Goal: Task Accomplishment & Management: Manage account settings

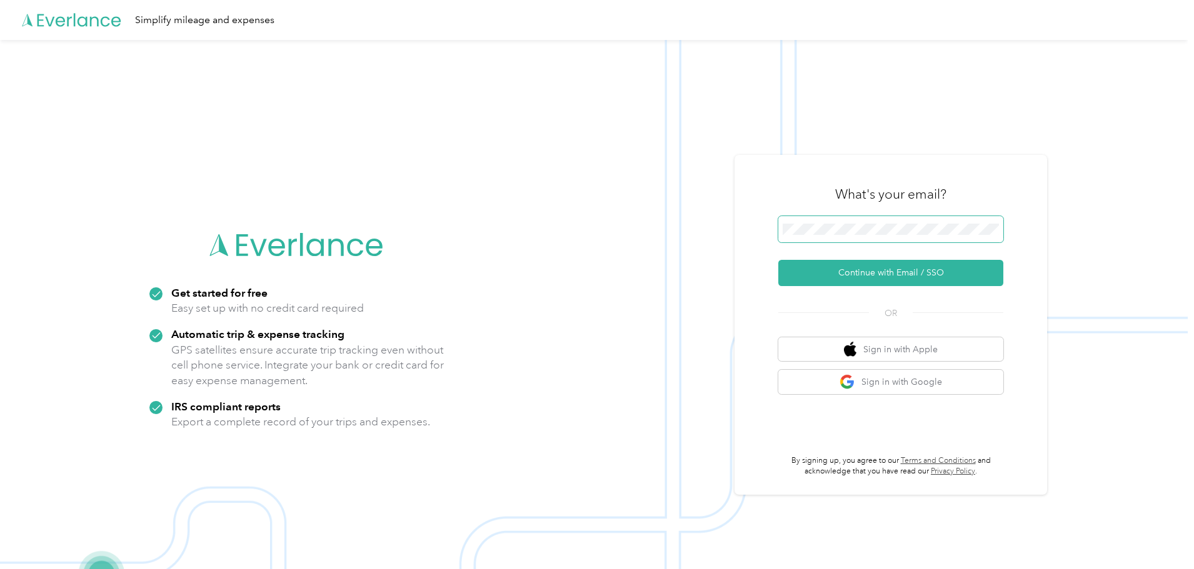
click at [813, 219] on span at bounding box center [890, 229] width 225 height 26
click at [903, 277] on button "Continue with Email / SSO" at bounding box center [890, 273] width 225 height 26
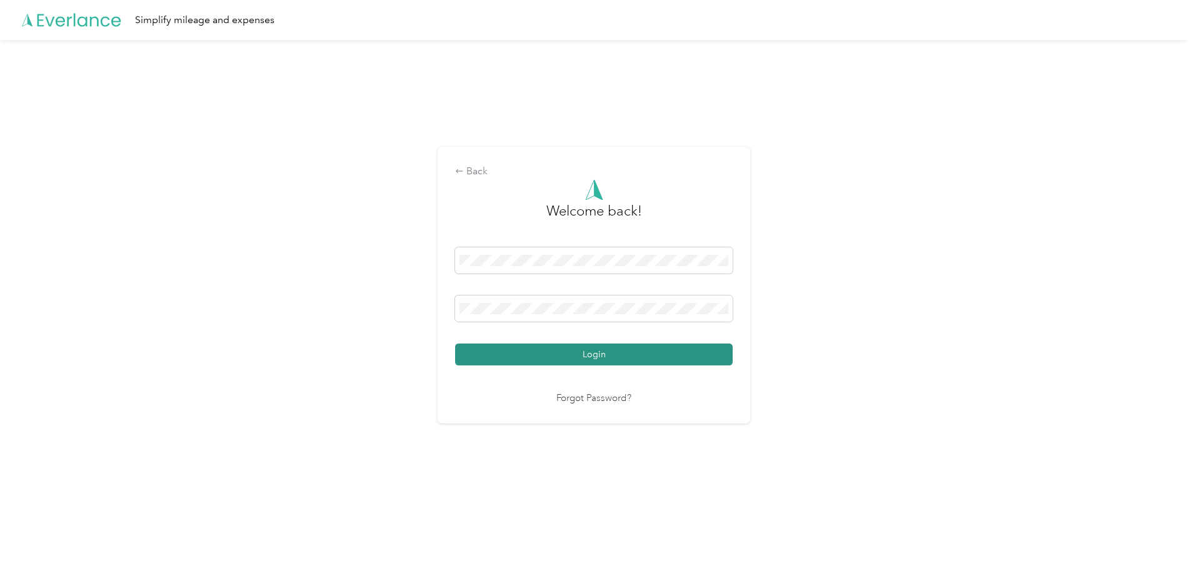
click at [636, 356] on button "Login" at bounding box center [594, 355] width 278 height 22
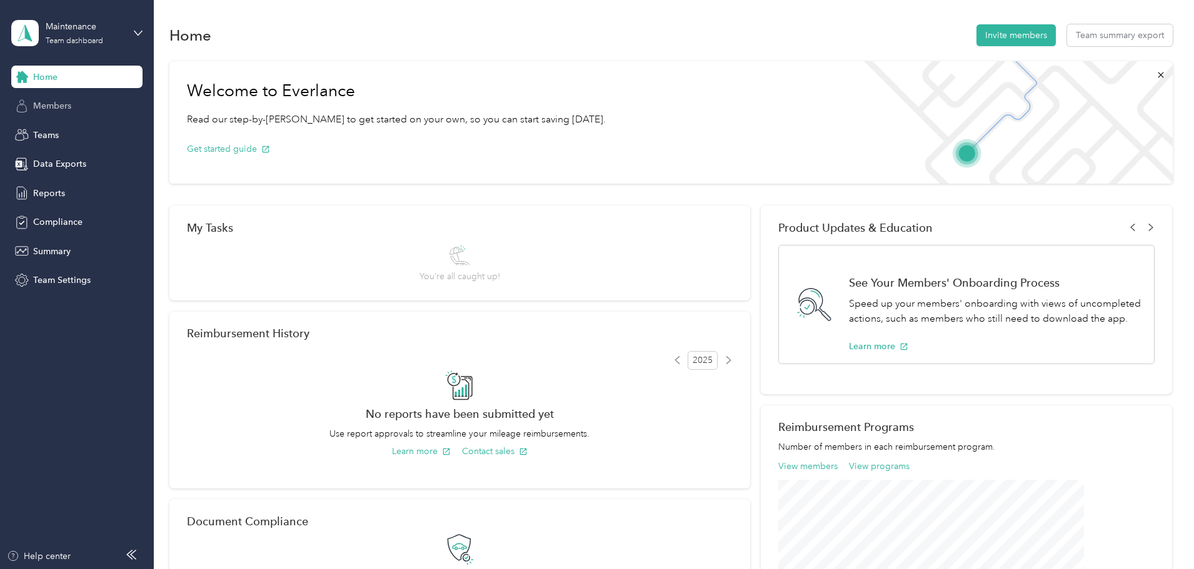
click at [52, 110] on span "Members" at bounding box center [52, 105] width 38 height 13
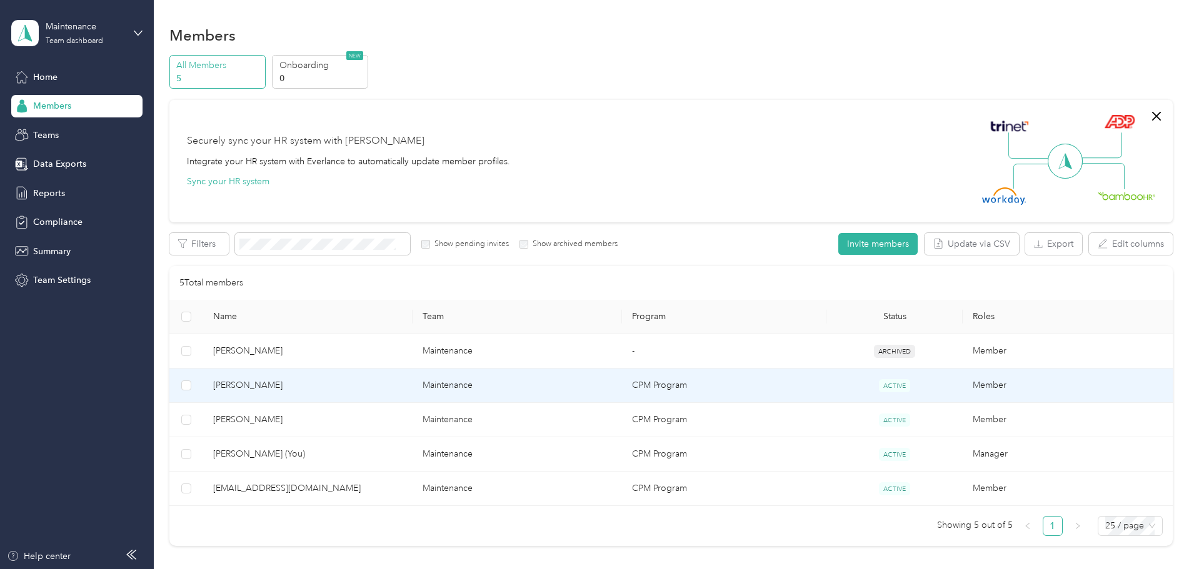
click at [341, 382] on span "[PERSON_NAME]" at bounding box center [307, 386] width 189 height 14
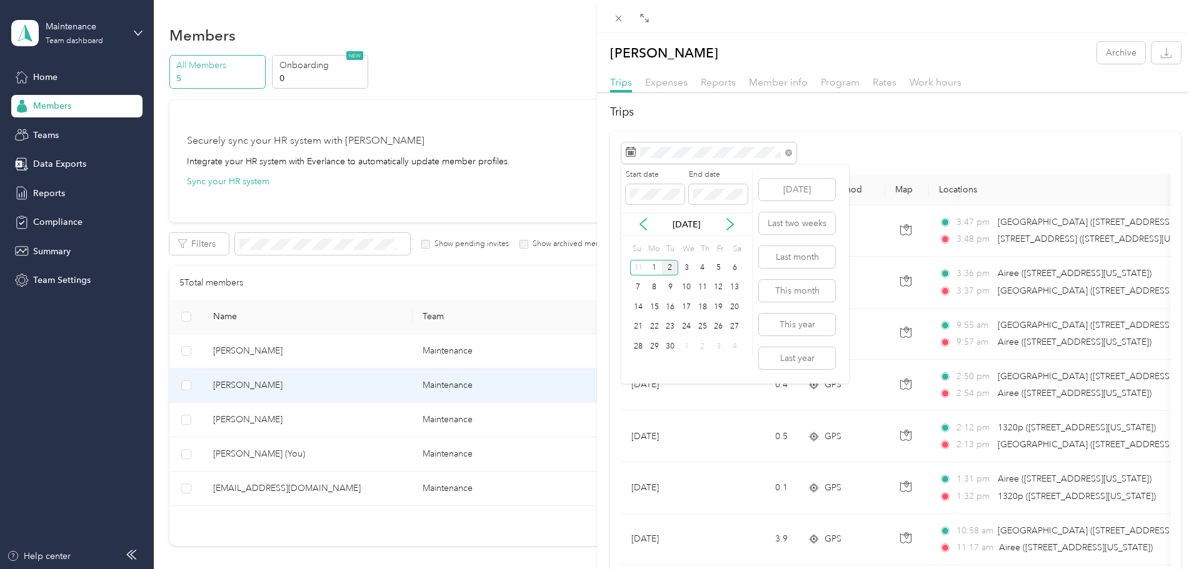
click at [636, 223] on div "[DATE]" at bounding box center [686, 224] width 131 height 13
click at [639, 223] on icon at bounding box center [643, 224] width 13 height 13
click at [656, 323] on div "18" at bounding box center [654, 327] width 16 height 16
click at [641, 360] on div "31" at bounding box center [638, 367] width 16 height 16
click at [1161, 58] on icon "button" at bounding box center [1166, 56] width 11 height 3
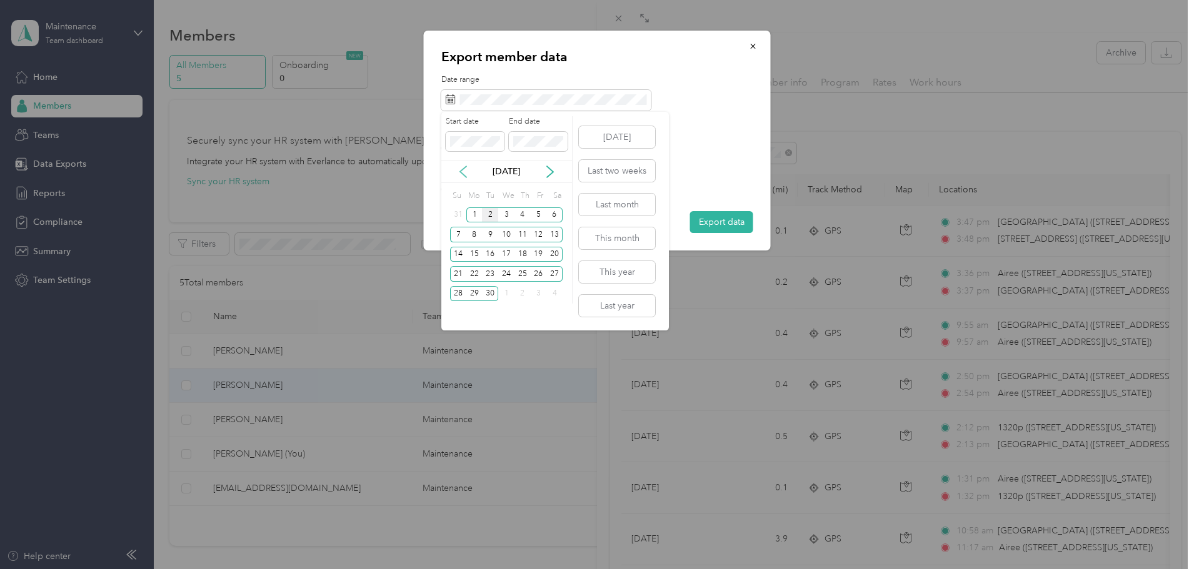
click at [466, 174] on icon at bounding box center [463, 172] width 13 height 13
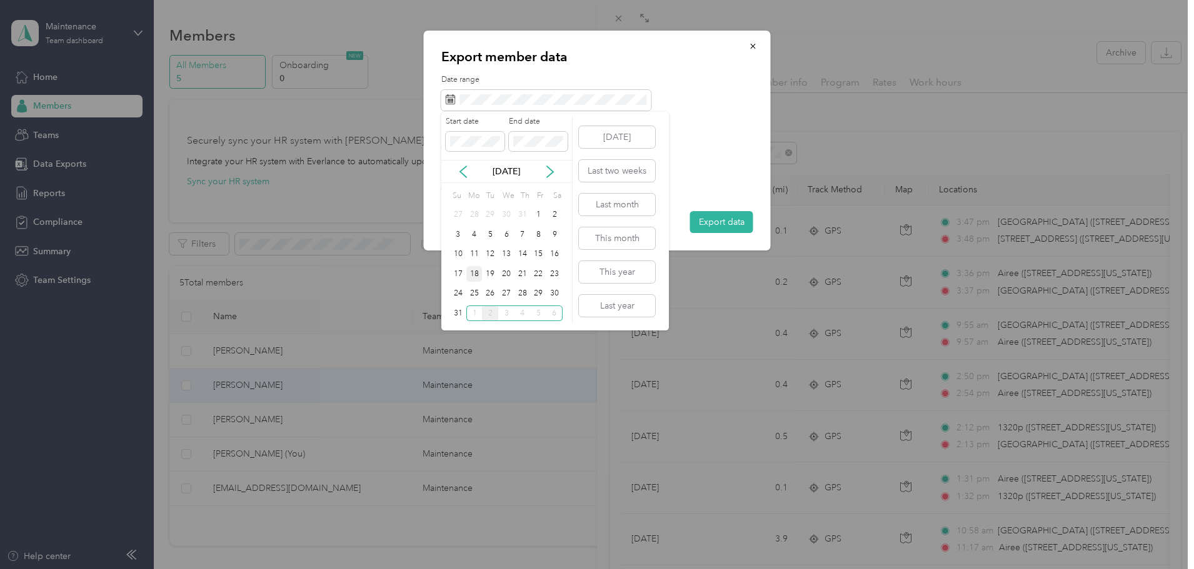
click at [475, 272] on div "18" at bounding box center [474, 274] width 16 height 16
click at [461, 312] on div "31" at bounding box center [458, 314] width 16 height 16
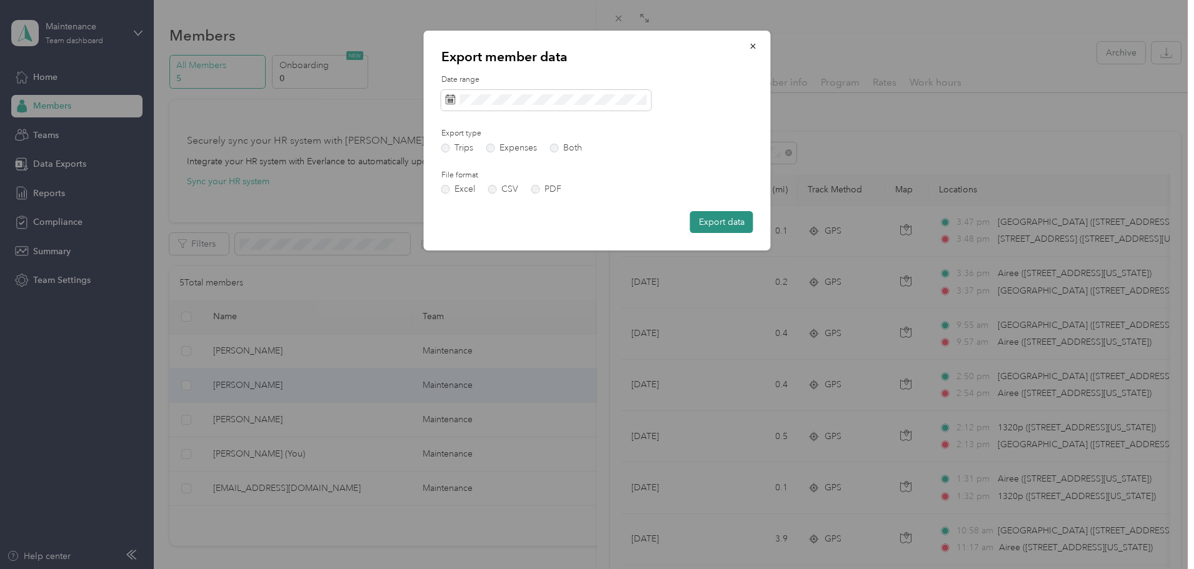
click at [710, 224] on button "Export data" at bounding box center [721, 222] width 63 height 22
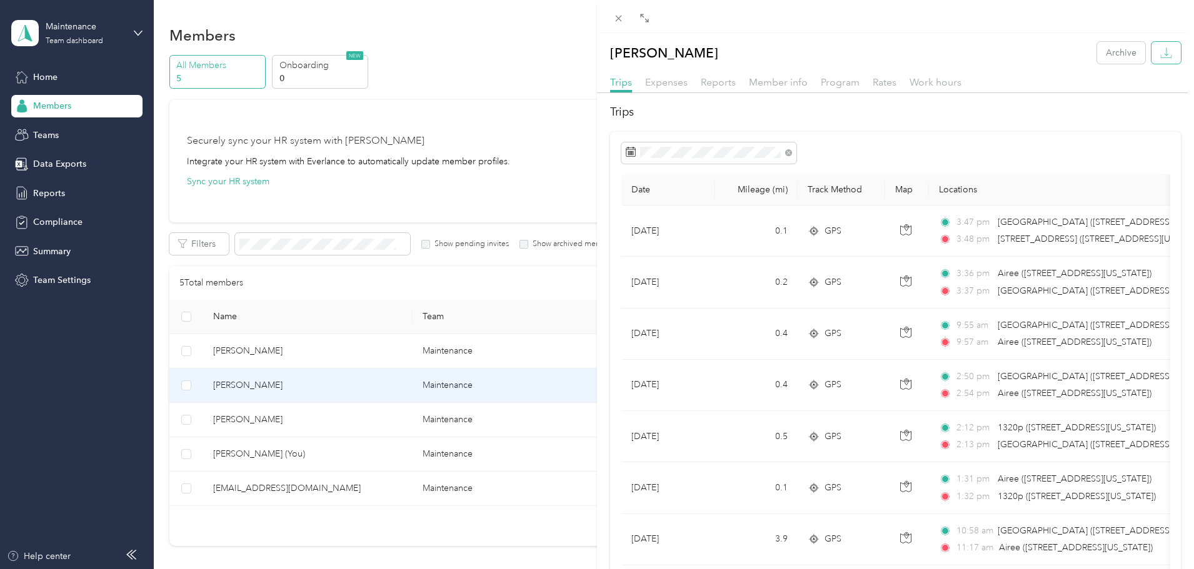
click at [1160, 57] on icon "button" at bounding box center [1166, 53] width 12 height 12
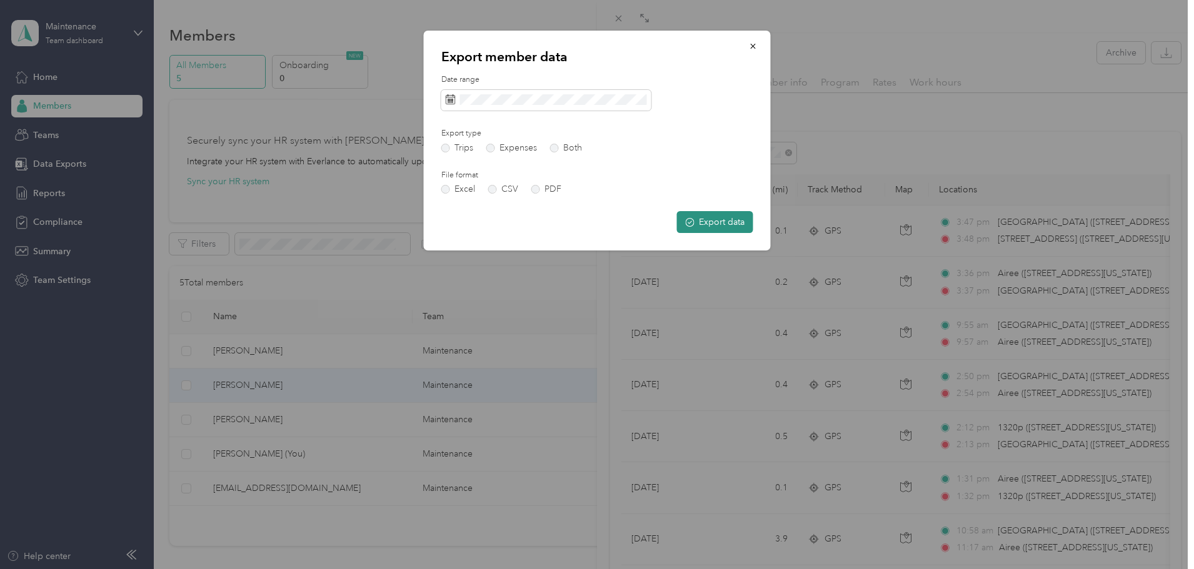
click at [710, 219] on button "Export data" at bounding box center [715, 222] width 76 height 22
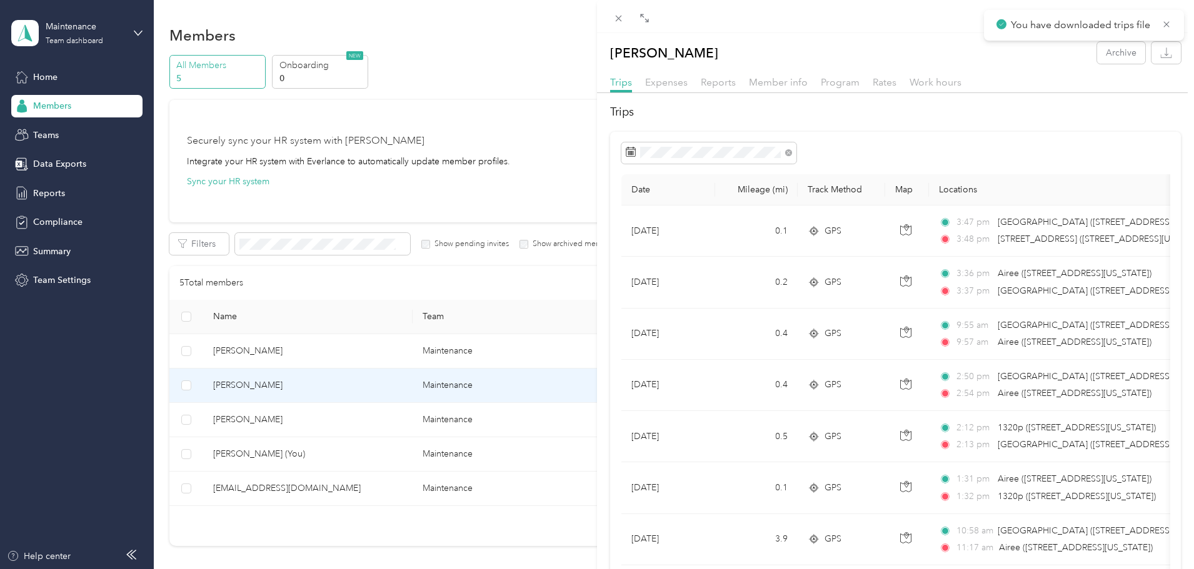
click at [331, 421] on div "[PERSON_NAME] Archive Trips Expenses Reports Member info Program Rates Work hou…" at bounding box center [597, 284] width 1194 height 569
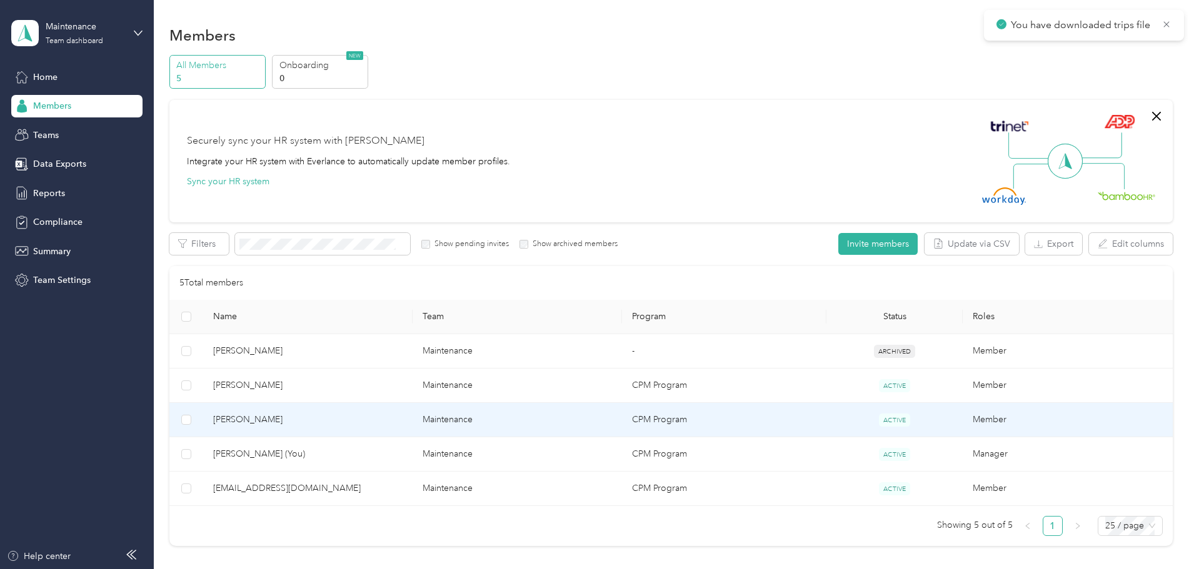
click at [314, 420] on span "[PERSON_NAME]" at bounding box center [307, 420] width 189 height 14
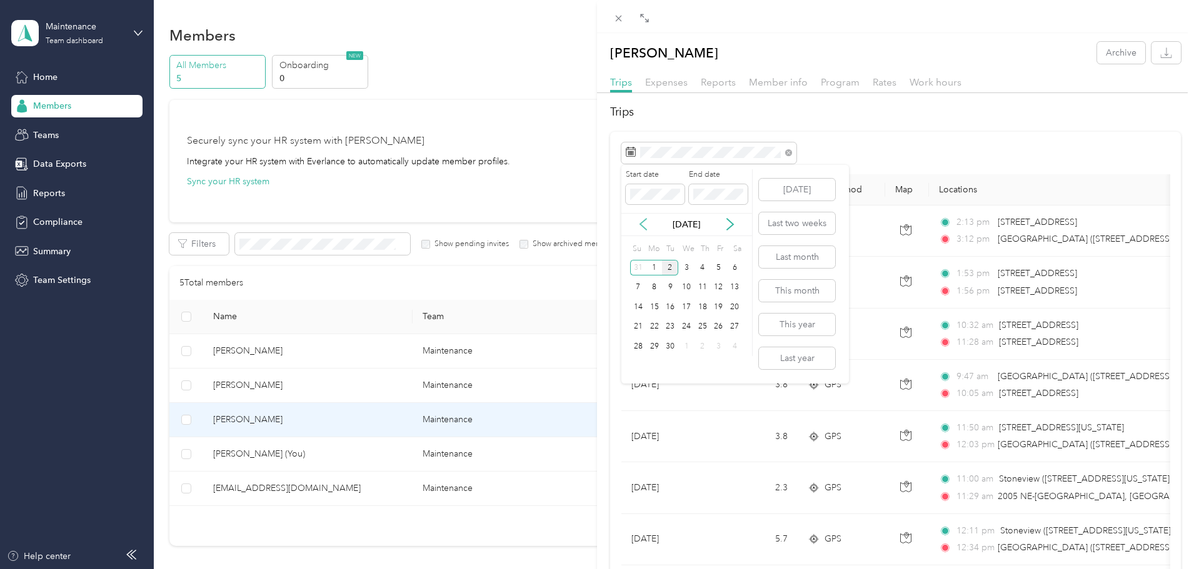
click at [638, 223] on icon at bounding box center [643, 224] width 13 height 13
click at [656, 327] on div "18" at bounding box center [654, 327] width 16 height 16
click at [639, 362] on div "31" at bounding box center [638, 367] width 16 height 16
click at [1164, 58] on button "button" at bounding box center [1165, 53] width 29 height 22
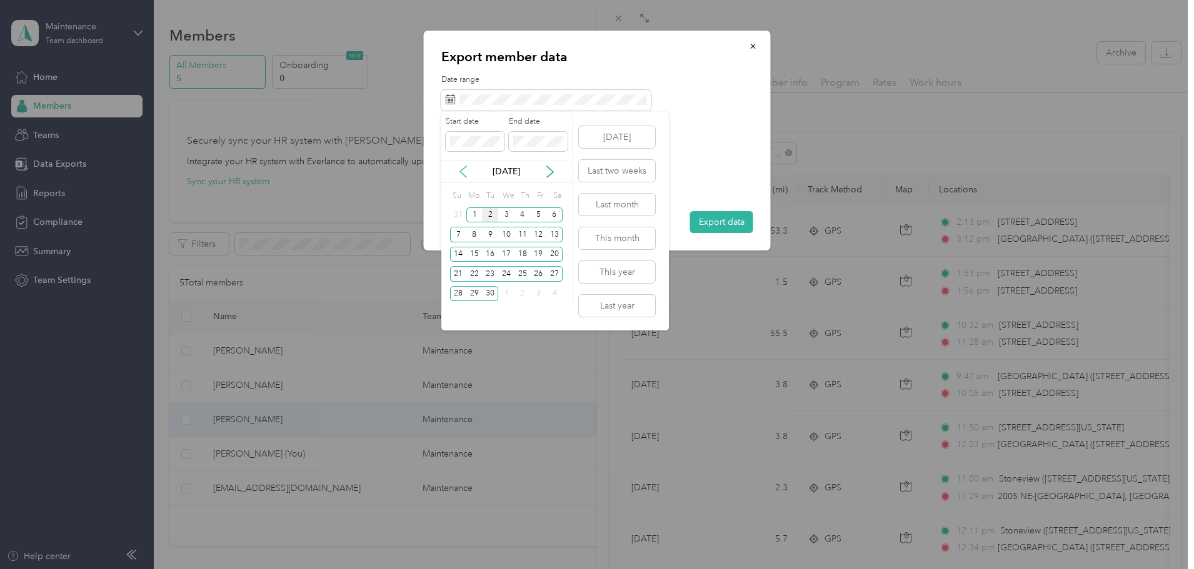
click at [463, 177] on icon at bounding box center [463, 172] width 13 height 13
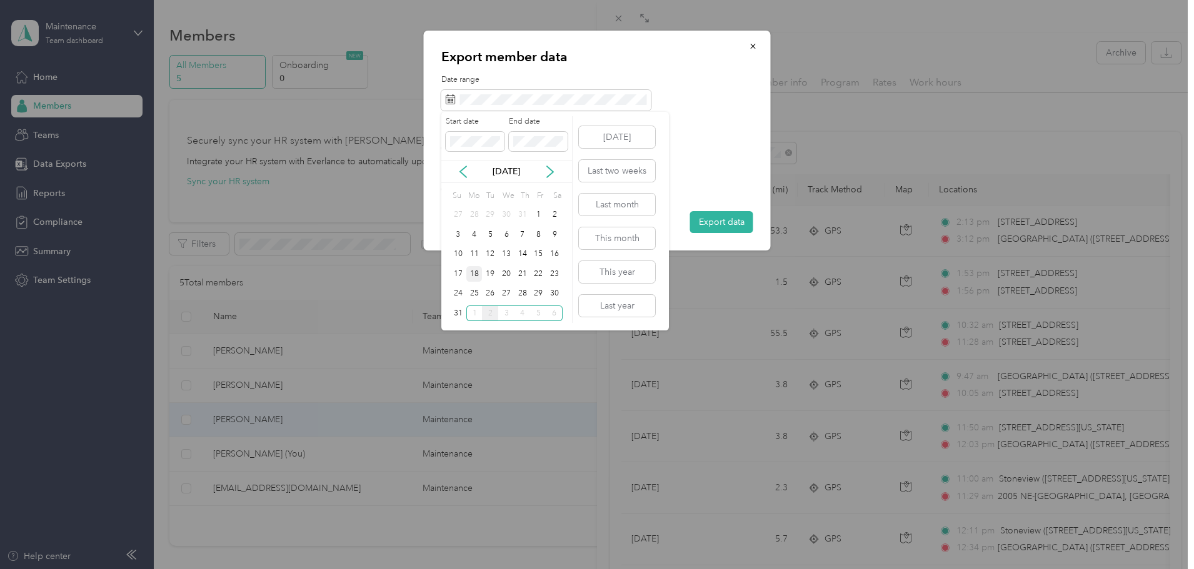
click at [478, 277] on div "18" at bounding box center [474, 274] width 16 height 16
click at [464, 312] on div "31" at bounding box center [458, 314] width 16 height 16
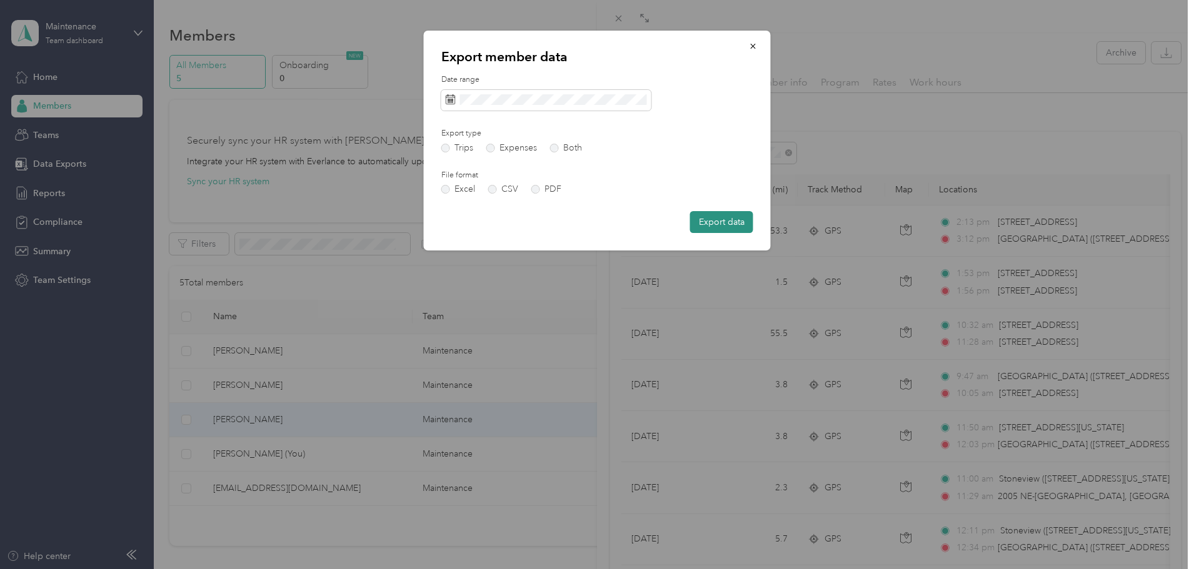
click at [719, 222] on button "Export data" at bounding box center [721, 222] width 63 height 22
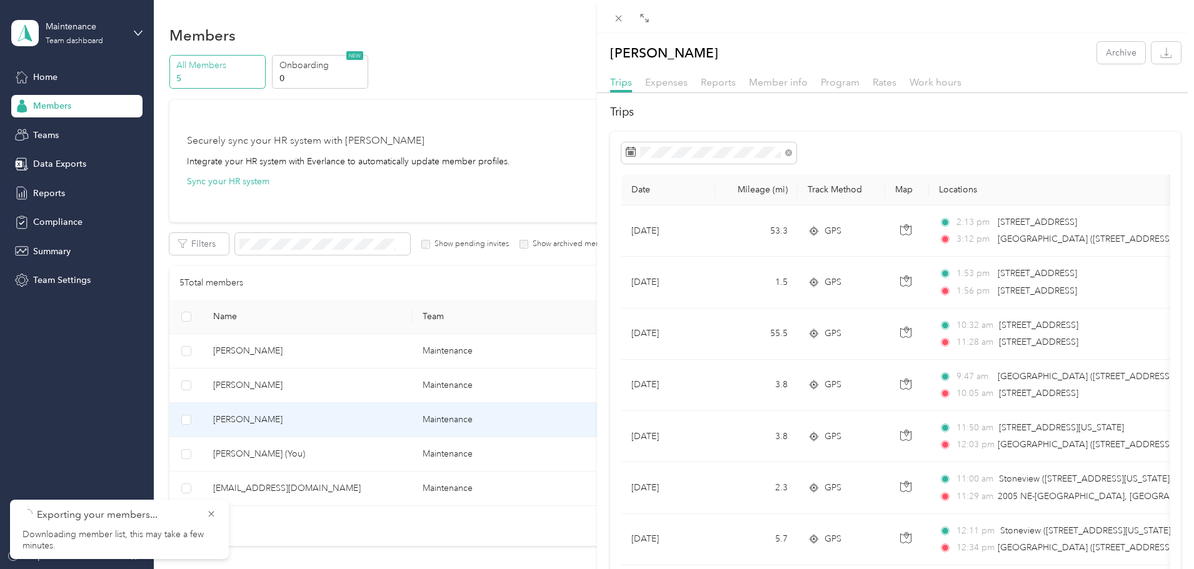
click at [848, 41] on div "[PERSON_NAME] Archive Trips Expenses Reports Member info Program Rates Work hou…" at bounding box center [895, 378] width 597 height 690
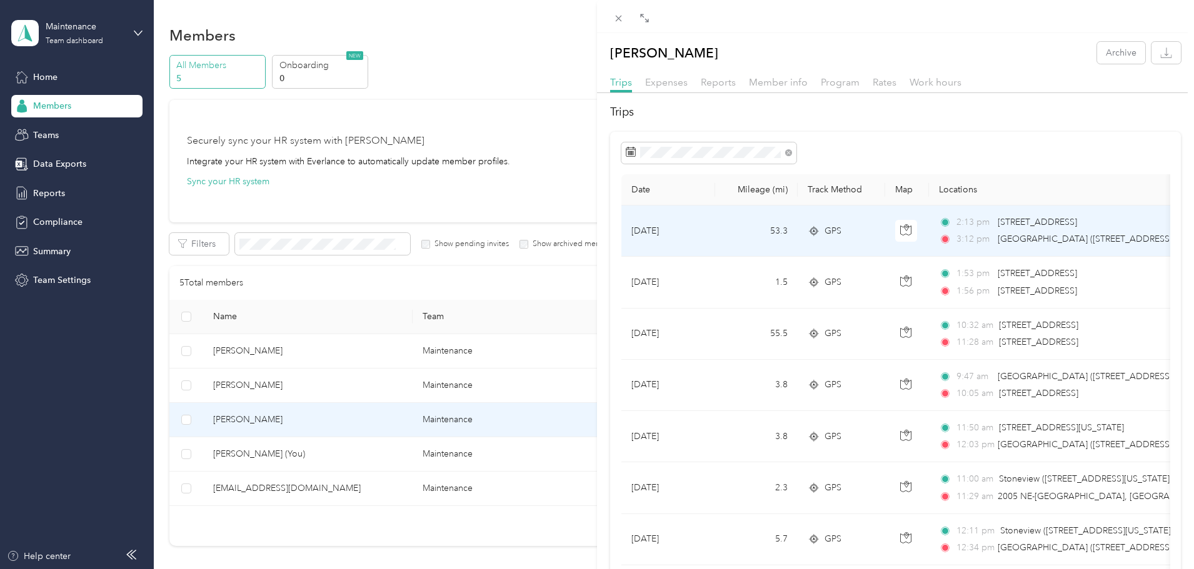
click at [1022, 224] on span "[STREET_ADDRESS]" at bounding box center [1037, 222] width 79 height 11
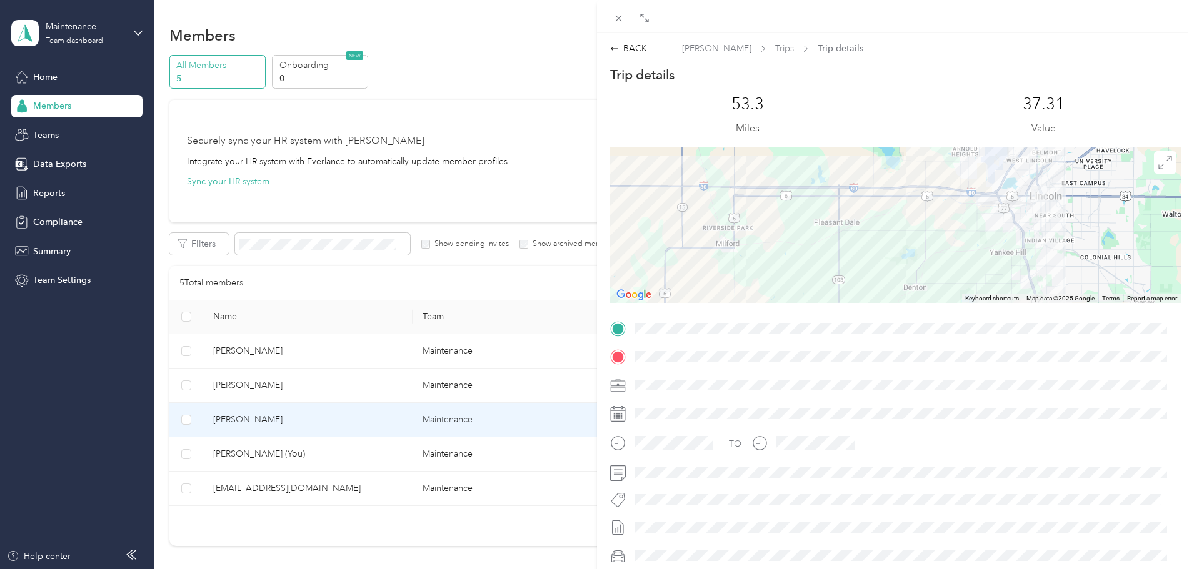
drag, startPoint x: 1030, startPoint y: 226, endPoint x: 1000, endPoint y: 188, distance: 48.6
click at [1000, 188] on div at bounding box center [895, 225] width 571 height 156
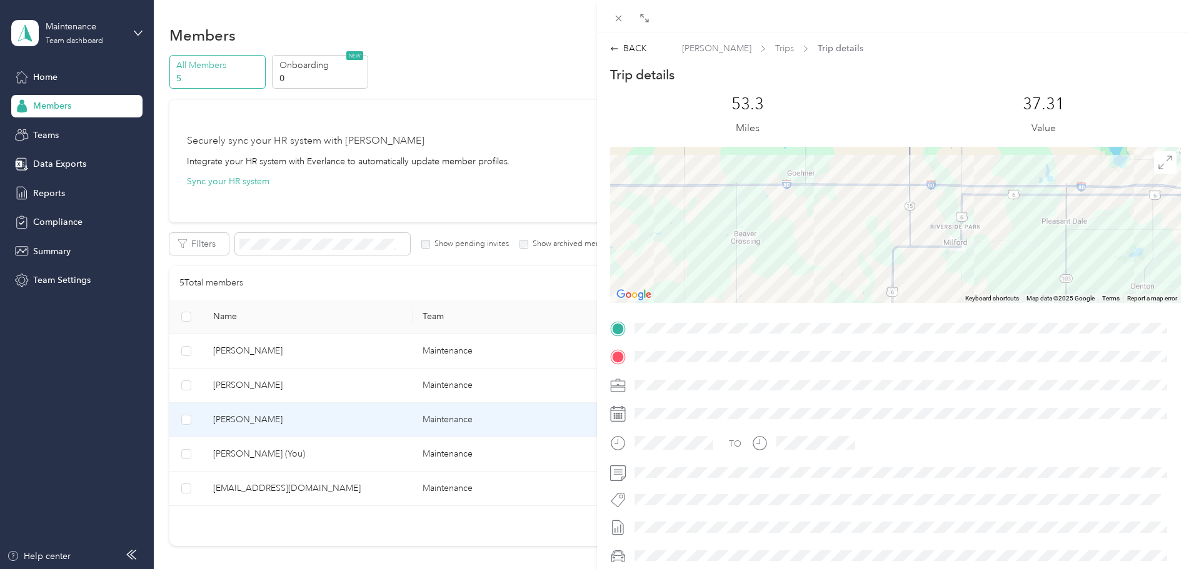
drag, startPoint x: 784, startPoint y: 249, endPoint x: 1083, endPoint y: 251, distance: 299.4
click at [1083, 251] on div at bounding box center [895, 225] width 571 height 156
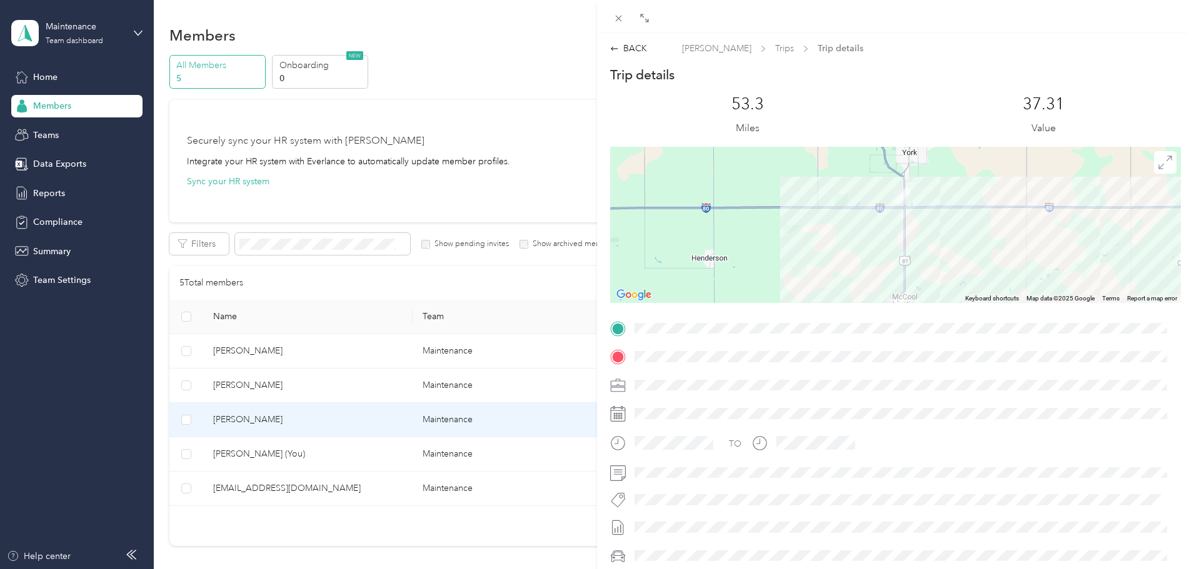
drag, startPoint x: 613, startPoint y: 219, endPoint x: 969, endPoint y: 237, distance: 356.1
click at [969, 237] on div at bounding box center [895, 225] width 571 height 156
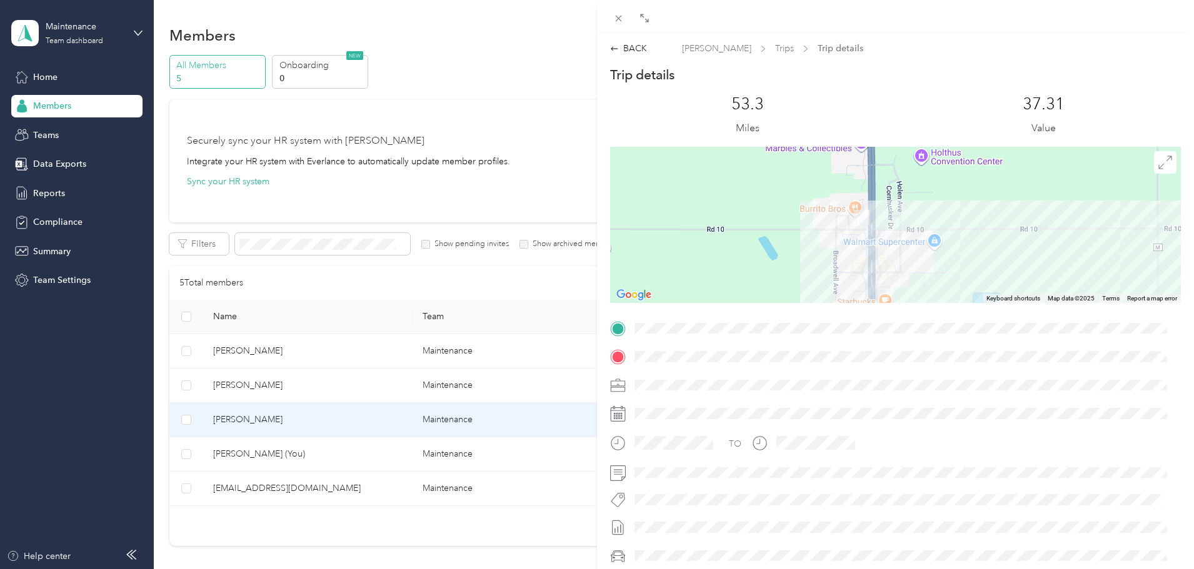
drag, startPoint x: 890, startPoint y: 193, endPoint x: 868, endPoint y: 256, distance: 67.2
click at [868, 256] on div at bounding box center [895, 225] width 571 height 156
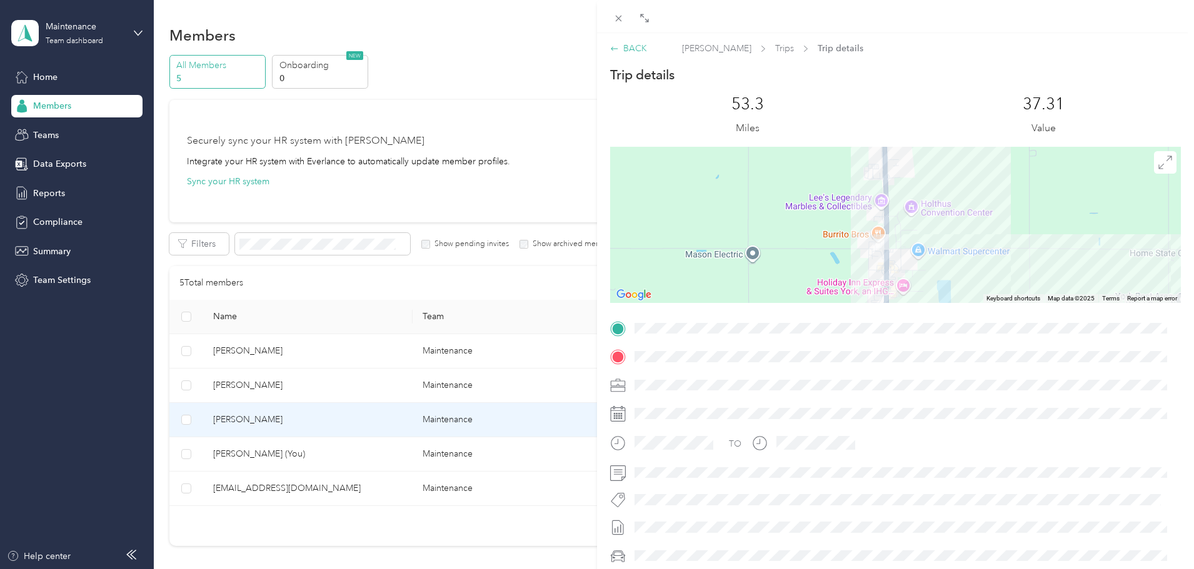
click at [641, 43] on div "BACK" at bounding box center [628, 48] width 37 height 13
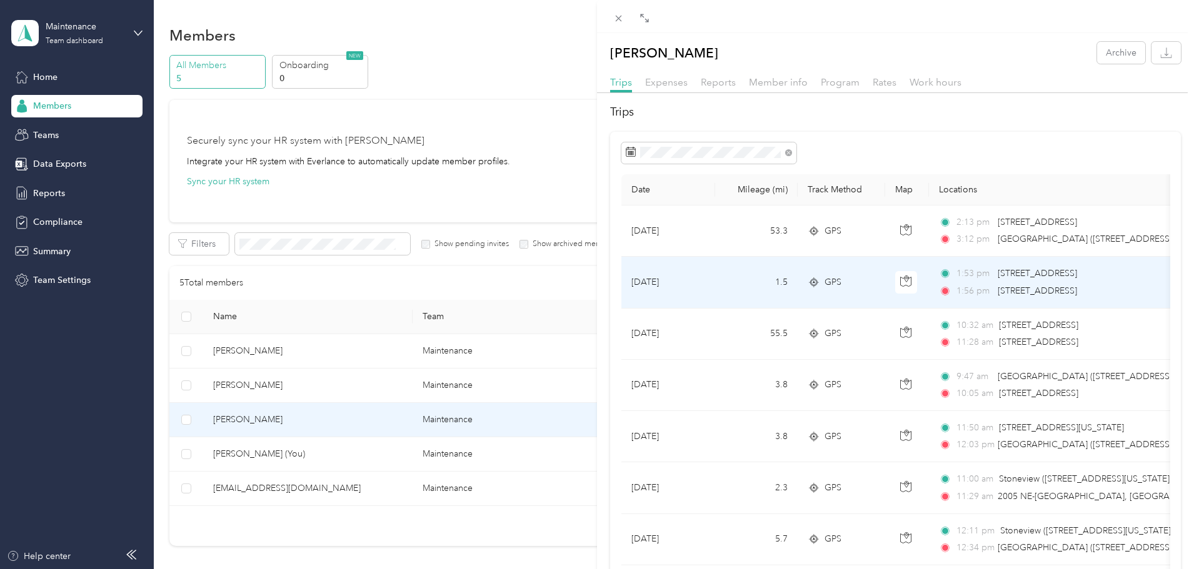
click at [1051, 283] on div "1:53 pm [STREET_ADDRESS] 1:56 pm [STREET_ADDRESS]" at bounding box center [1070, 282] width 263 height 31
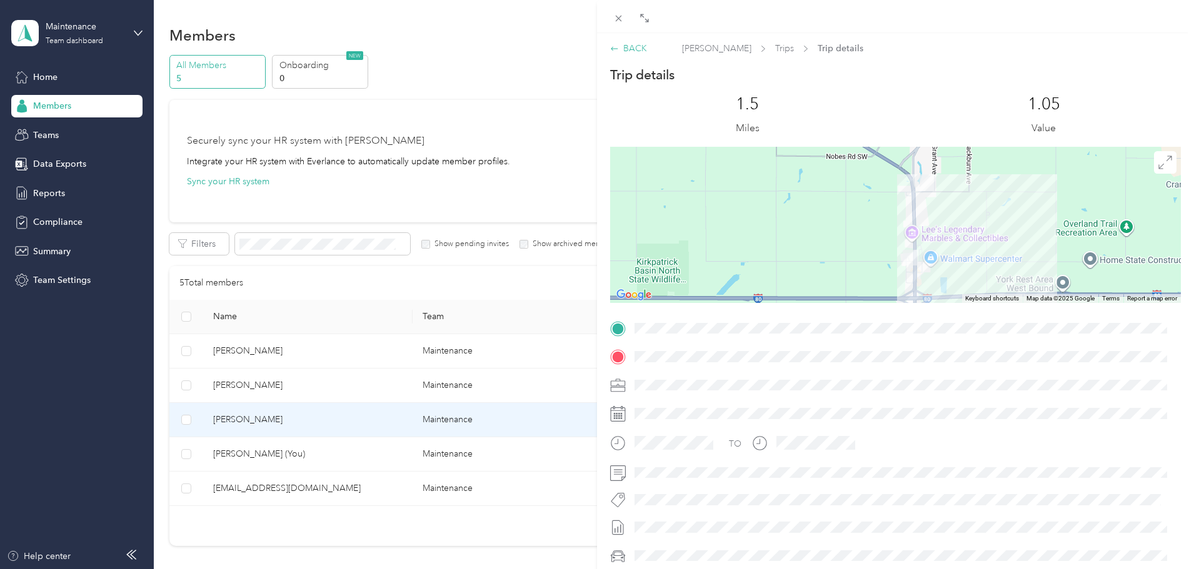
click at [644, 44] on div "BACK" at bounding box center [628, 48] width 37 height 13
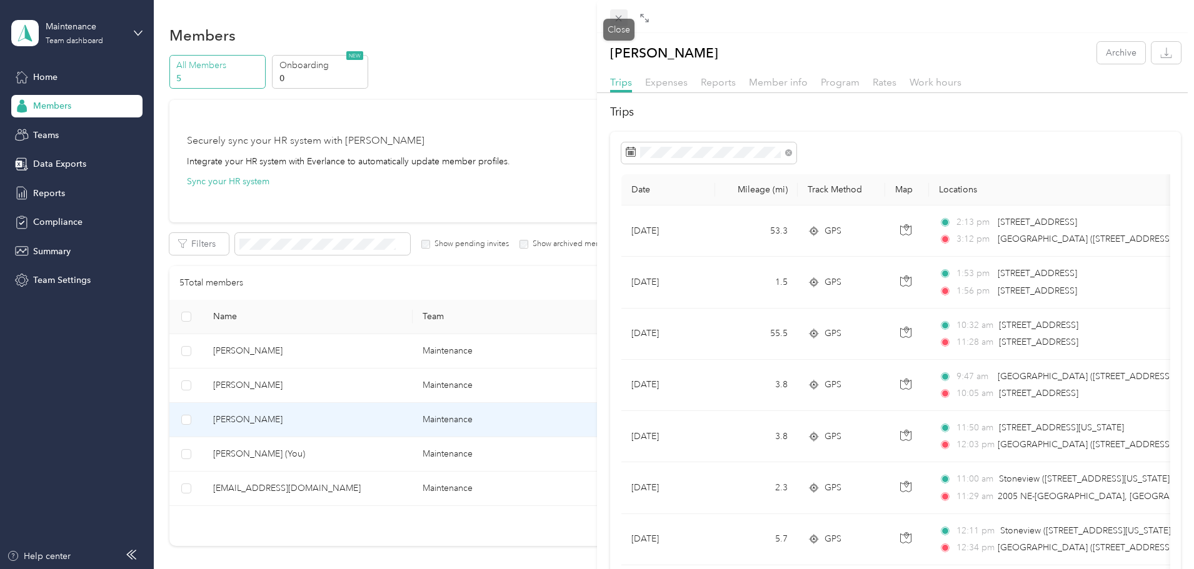
click at [621, 18] on icon at bounding box center [618, 18] width 11 height 11
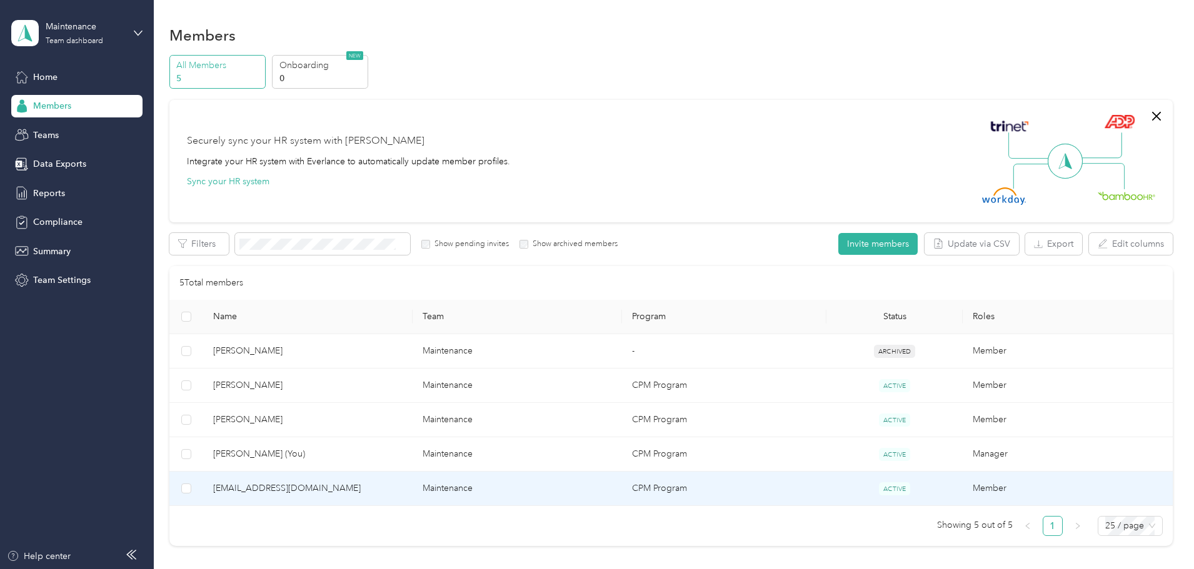
click at [328, 489] on span "[EMAIL_ADDRESS][DOMAIN_NAME]" at bounding box center [307, 489] width 189 height 14
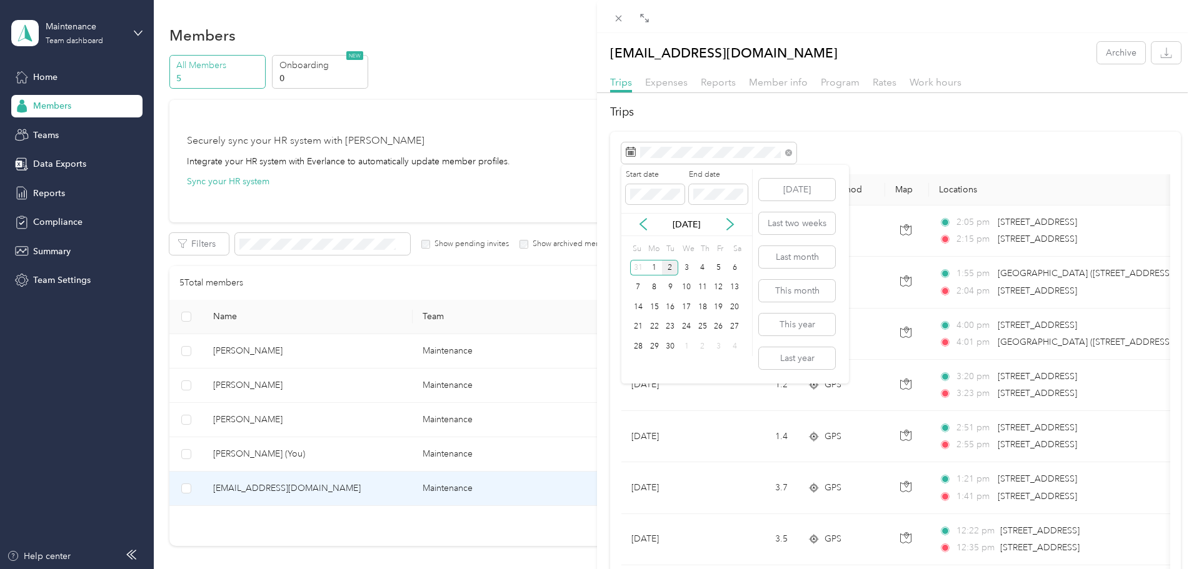
click at [626, 224] on div "[DATE]" at bounding box center [686, 224] width 131 height 13
click at [641, 221] on icon at bounding box center [643, 224] width 13 height 13
click at [655, 324] on div "18" at bounding box center [654, 327] width 16 height 16
click at [638, 359] on div "31" at bounding box center [638, 367] width 16 height 16
click at [1165, 51] on icon "button" at bounding box center [1167, 52] width 4 height 8
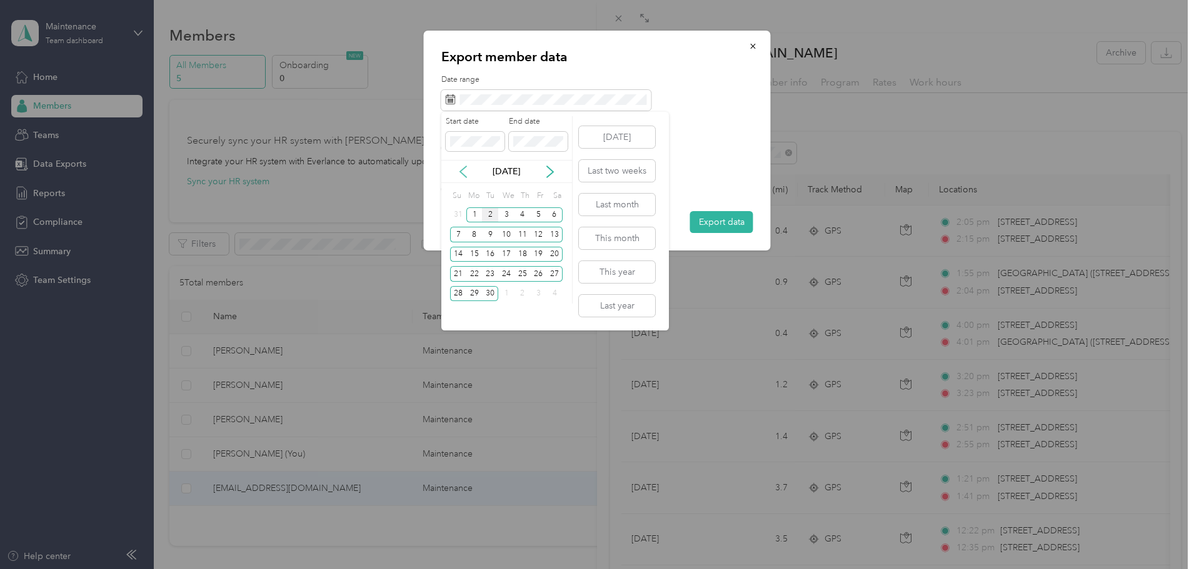
click at [459, 171] on icon at bounding box center [463, 172] width 13 height 13
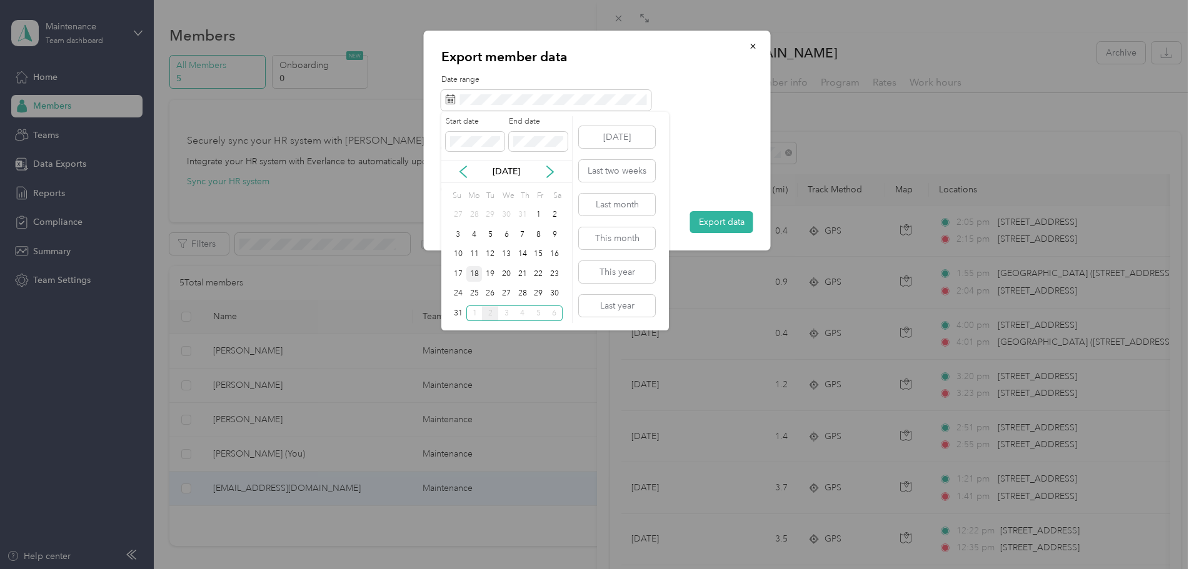
click at [469, 274] on div "18" at bounding box center [474, 274] width 16 height 16
click at [454, 319] on div "31" at bounding box center [458, 314] width 16 height 16
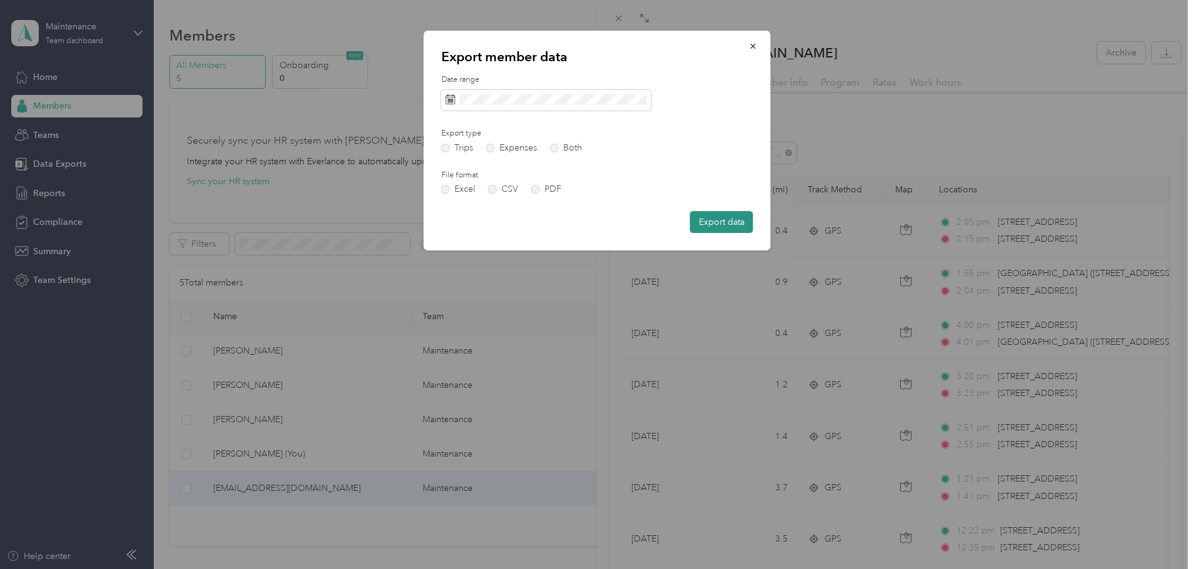
click at [728, 221] on button "Export data" at bounding box center [721, 222] width 63 height 22
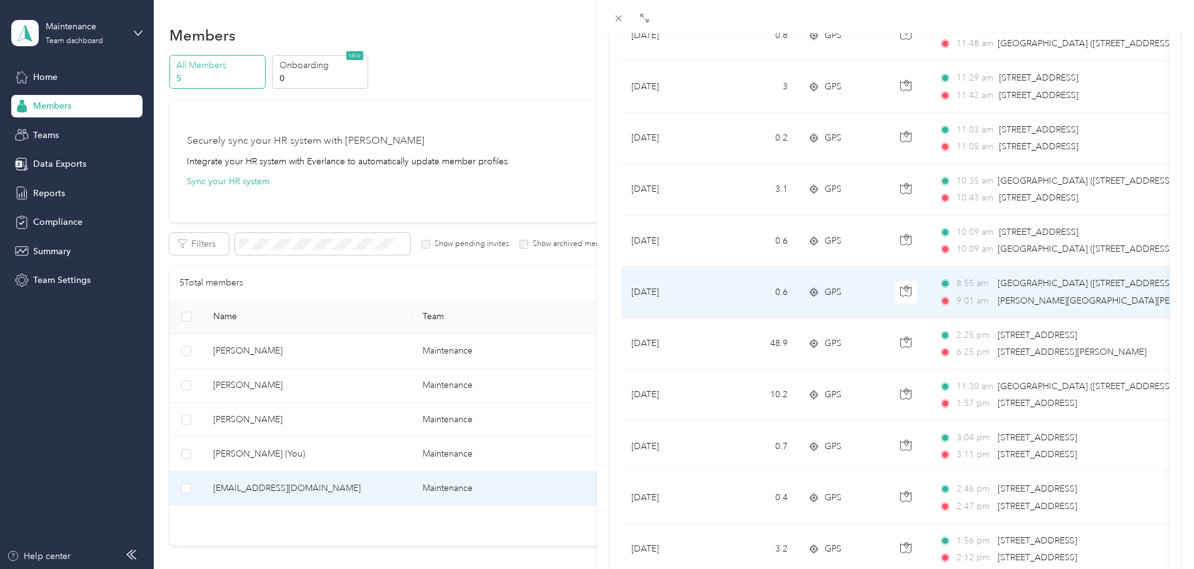
scroll to position [875, 0]
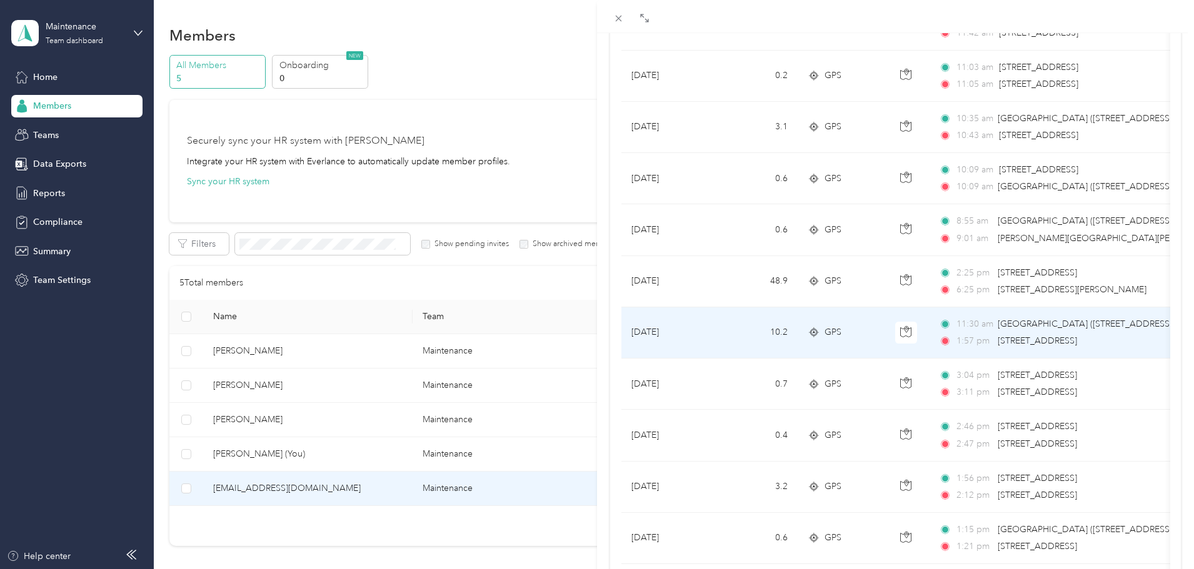
click at [1045, 327] on span "[GEOGRAPHIC_DATA] ([STREET_ADDRESS][US_STATE])" at bounding box center [1109, 324] width 223 height 11
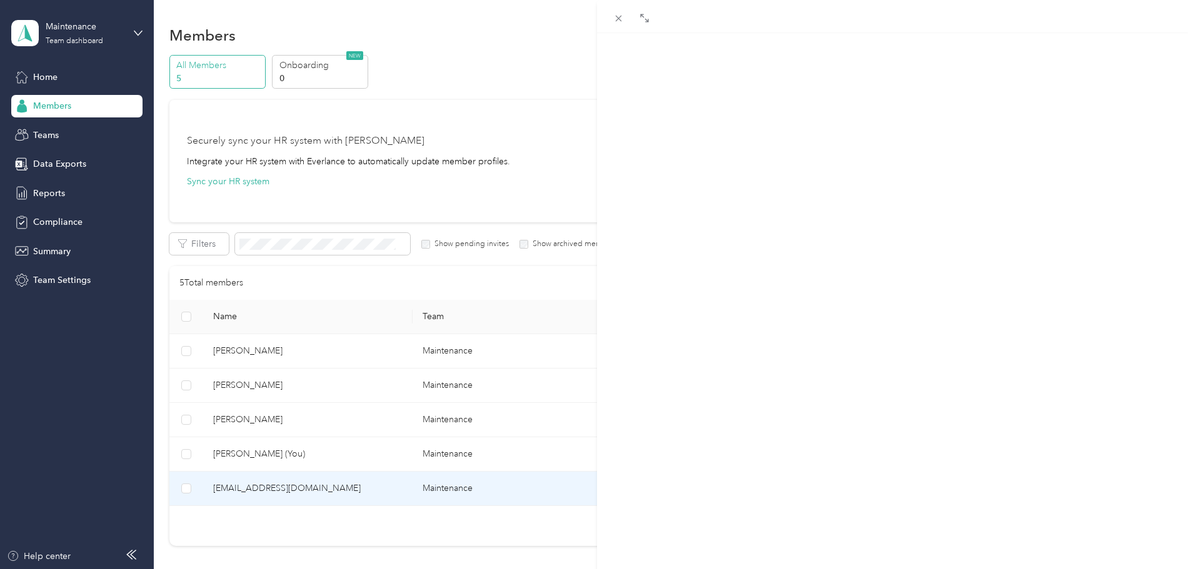
scroll to position [152, 0]
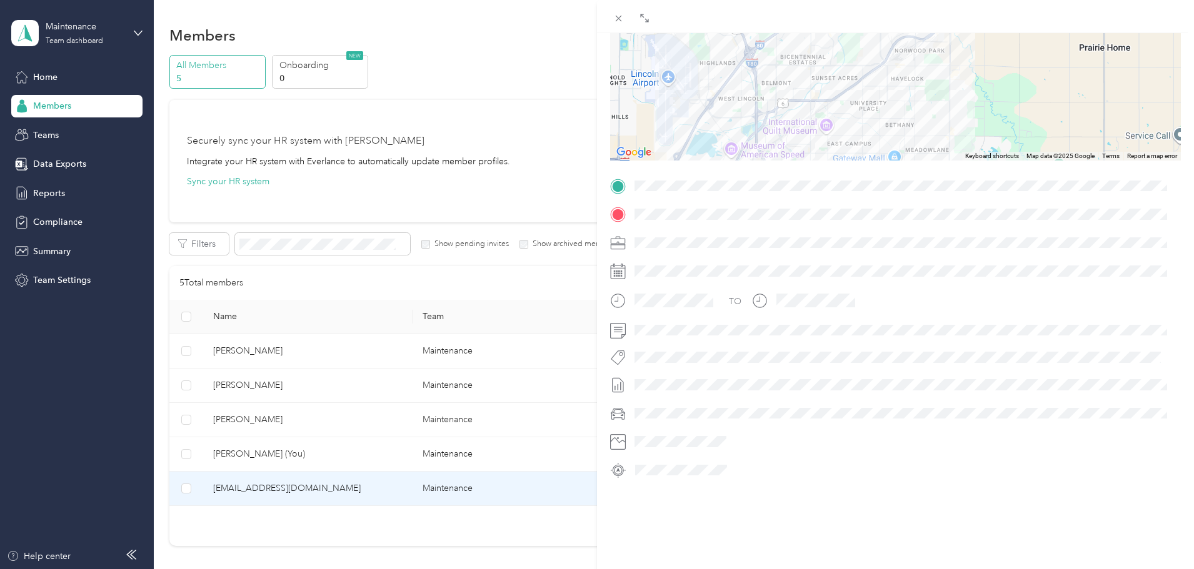
drag, startPoint x: 867, startPoint y: 64, endPoint x: 758, endPoint y: 121, distance: 122.5
click at [758, 121] on div at bounding box center [895, 82] width 571 height 156
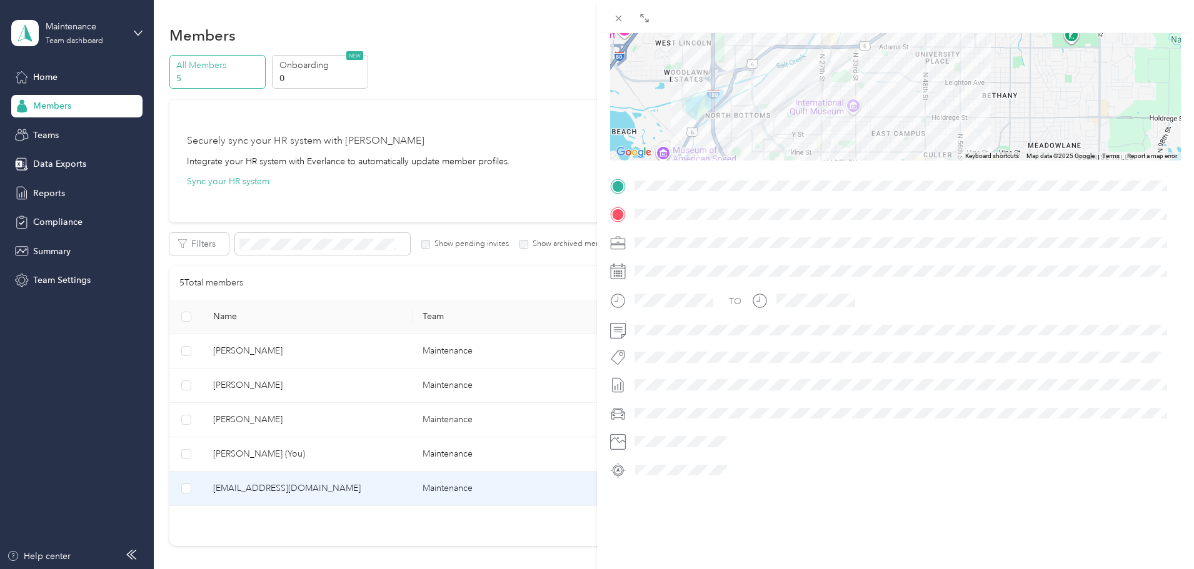
drag, startPoint x: 831, startPoint y: 135, endPoint x: 835, endPoint y: 69, distance: 66.4
click at [835, 69] on div at bounding box center [895, 82] width 571 height 156
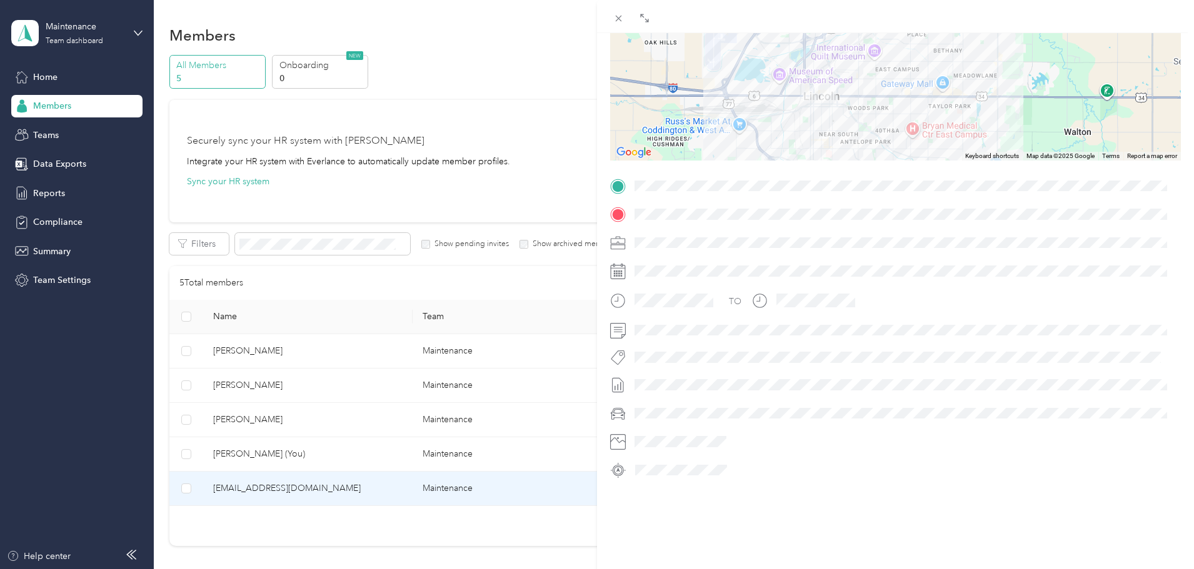
drag, startPoint x: 847, startPoint y: 121, endPoint x: 875, endPoint y: 79, distance: 50.1
click at [875, 79] on div at bounding box center [895, 82] width 571 height 156
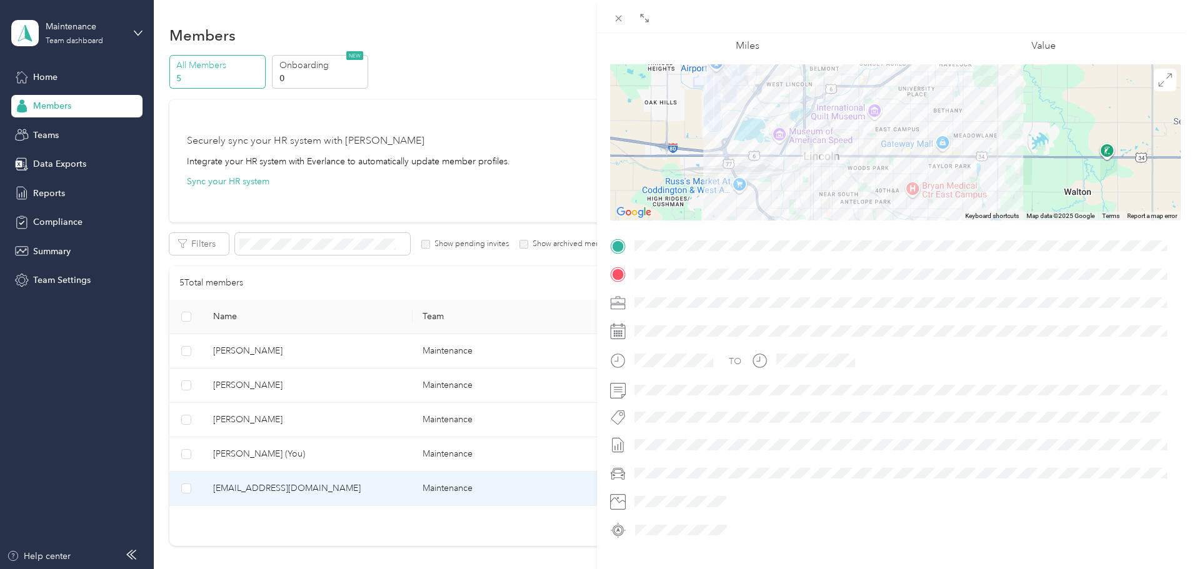
scroll to position [0, 0]
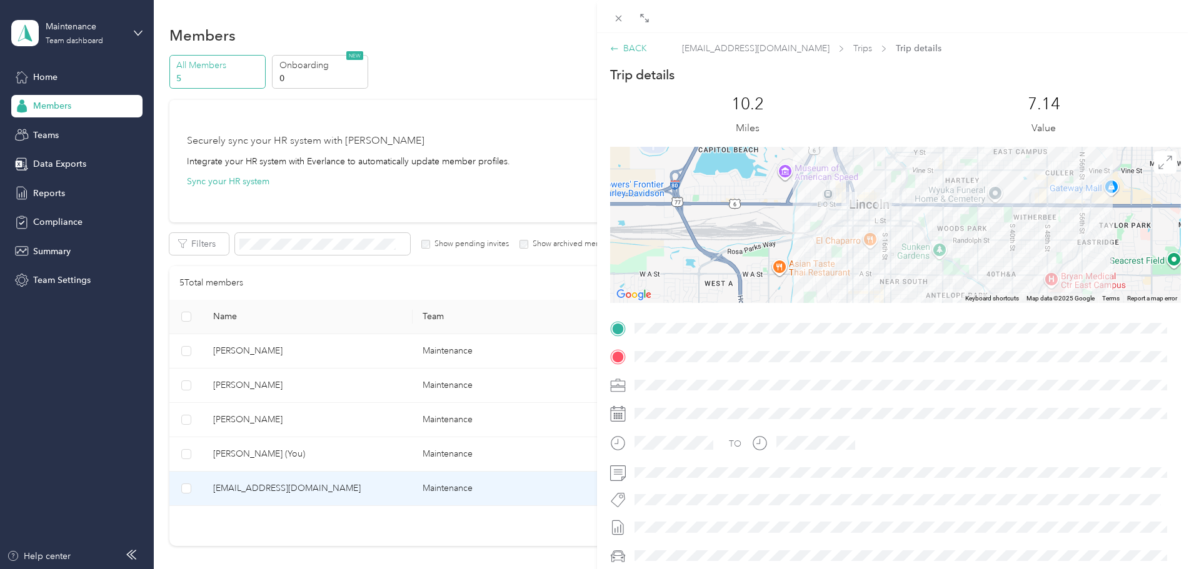
click at [631, 53] on div "BACK" at bounding box center [628, 48] width 37 height 13
